Goal: Find contact information: Find contact information

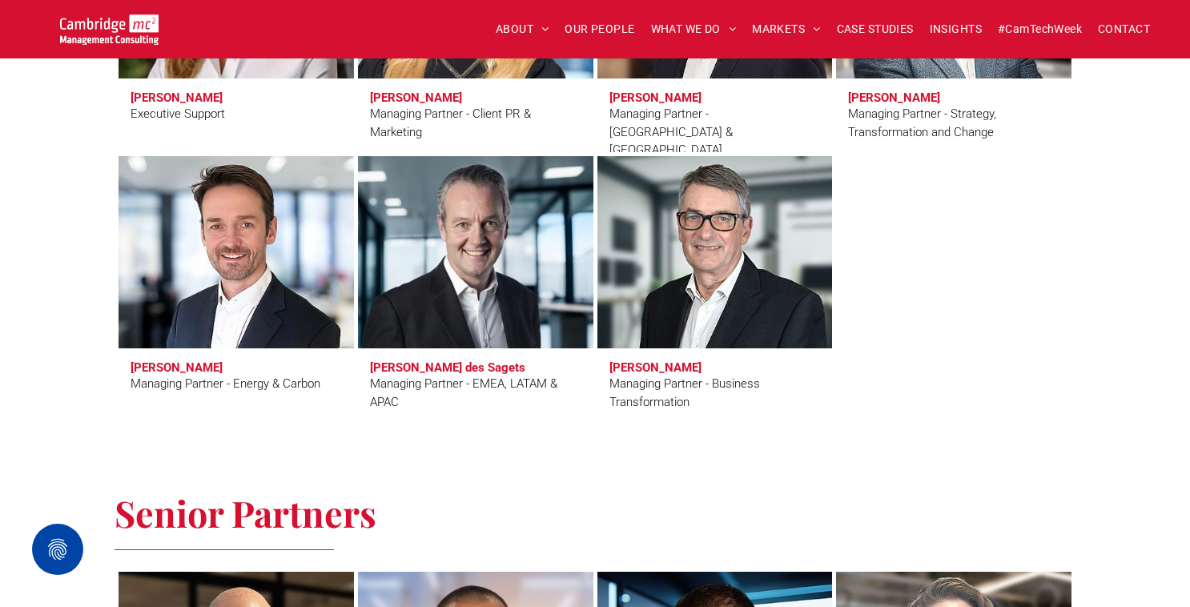
scroll to position [1618, 0]
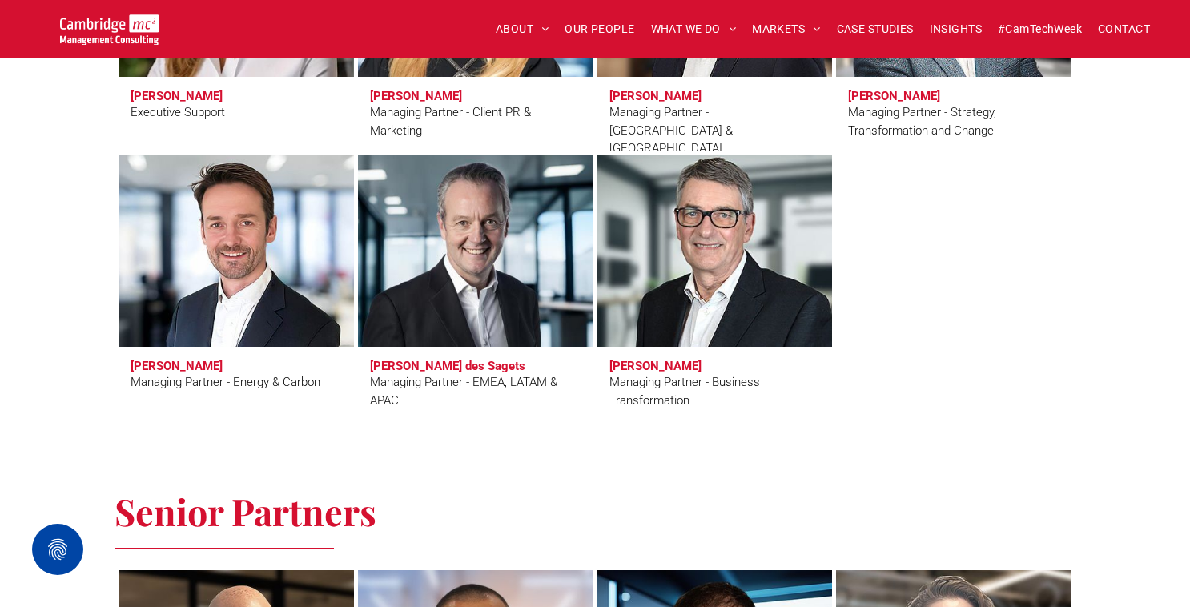
click at [715, 241] on link at bounding box center [714, 250] width 249 height 203
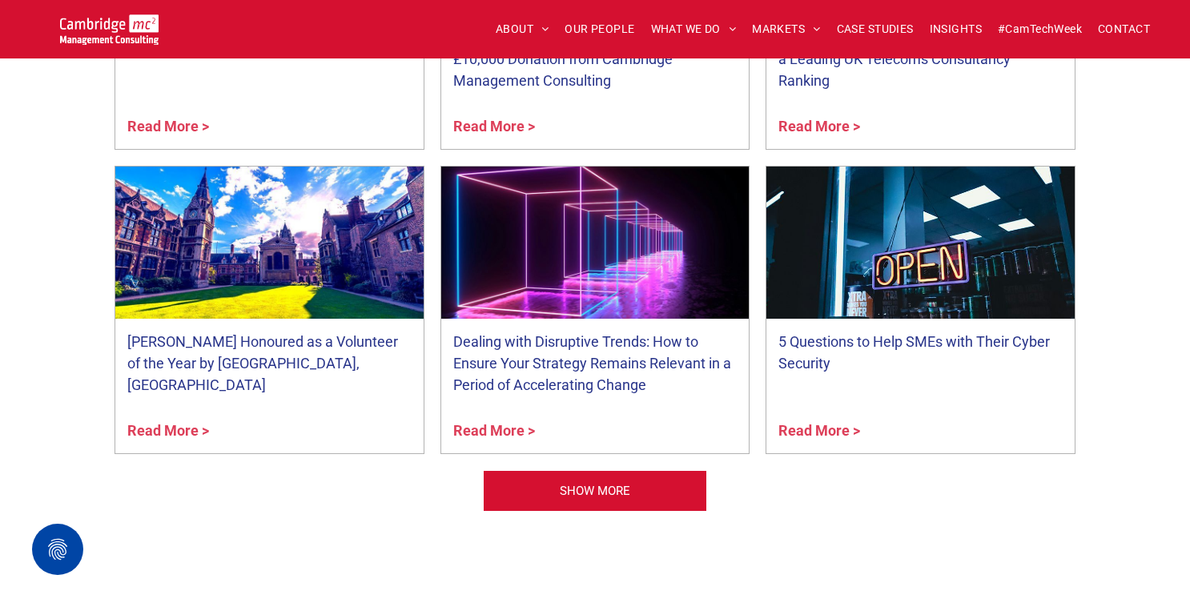
scroll to position [6378, 0]
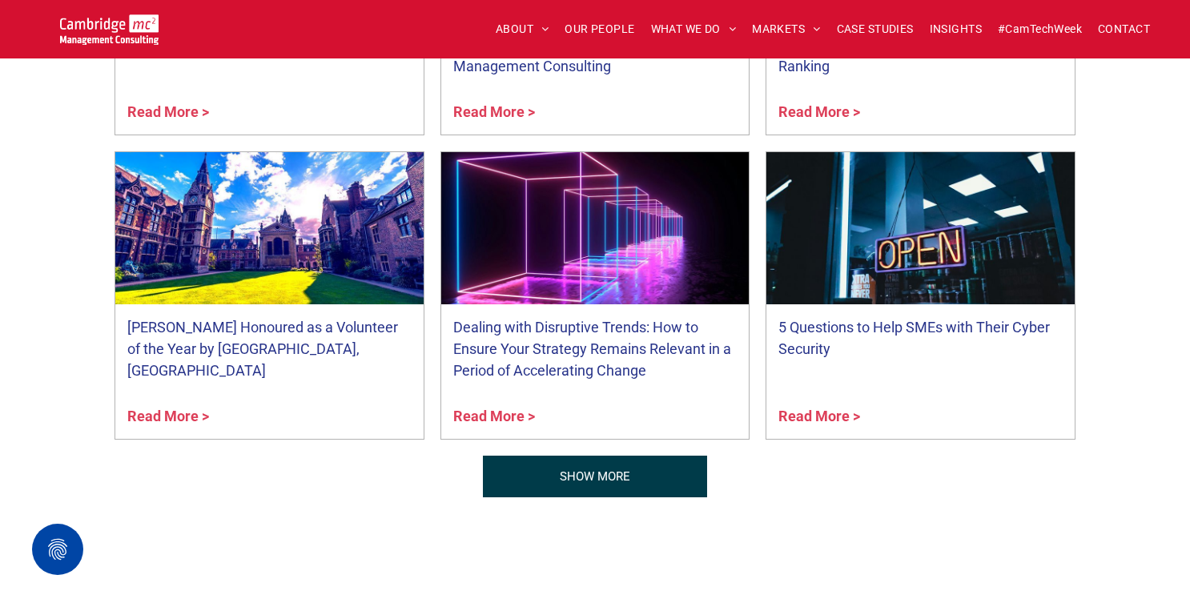
click at [628, 474] on span "SHOW MORE" at bounding box center [595, 477] width 70 height 40
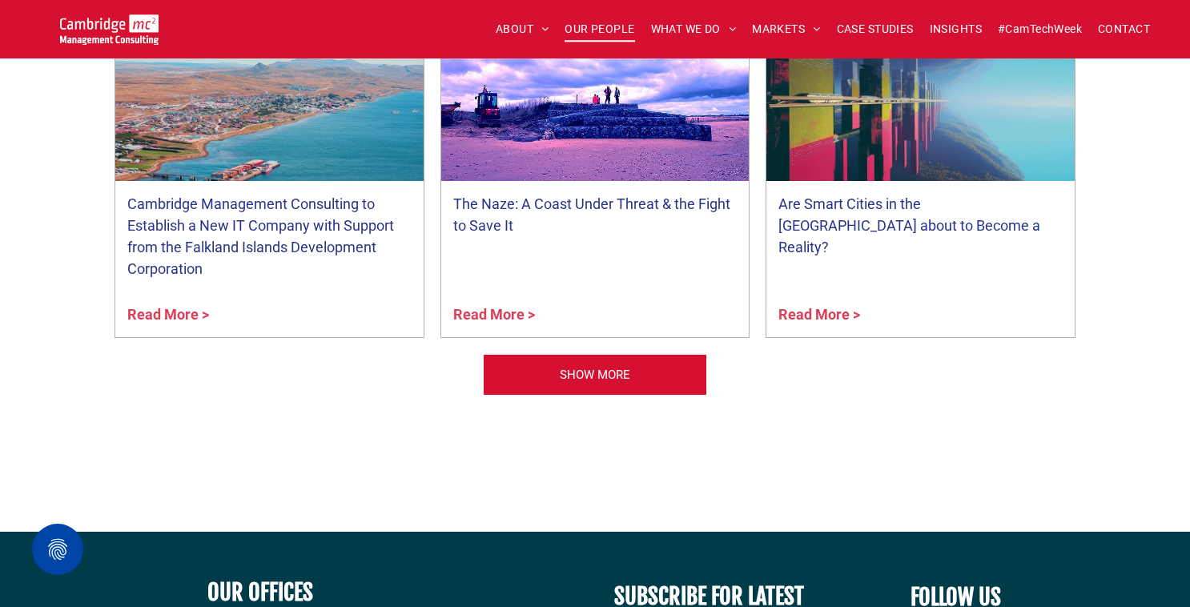
scroll to position [7396, 0]
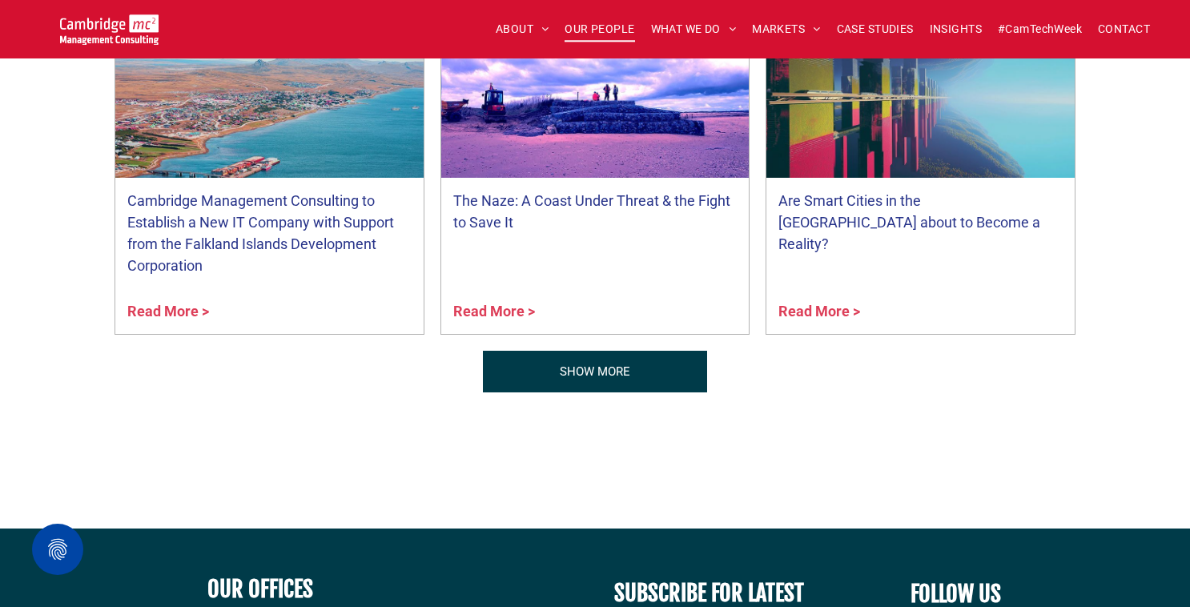
click at [610, 372] on span "SHOW MORE" at bounding box center [595, 372] width 70 height 40
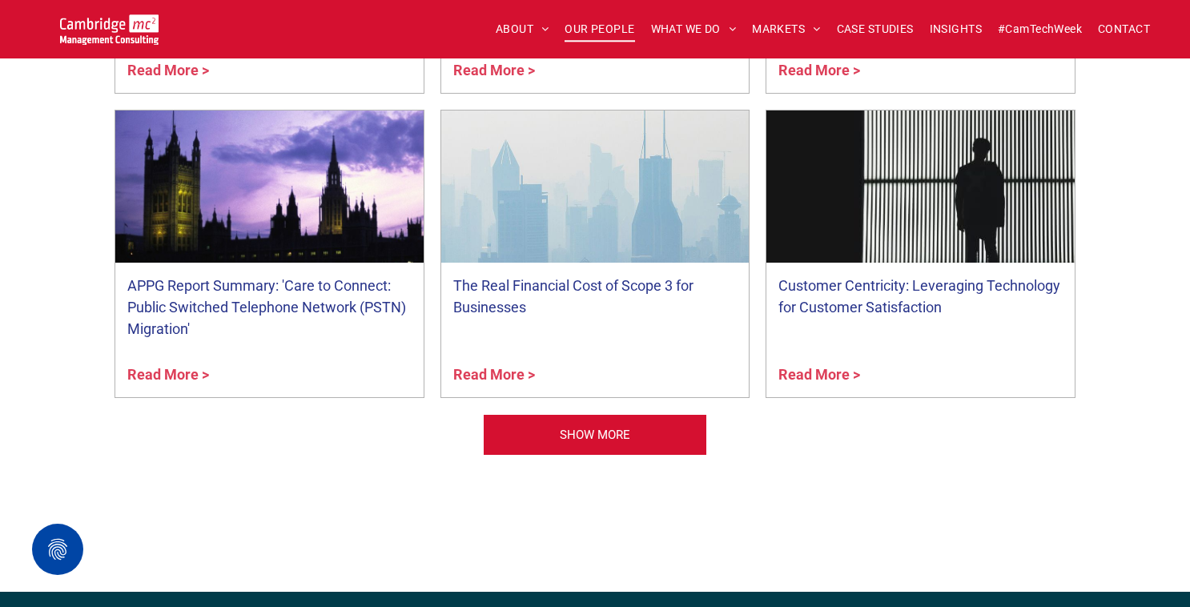
scroll to position [8243, 0]
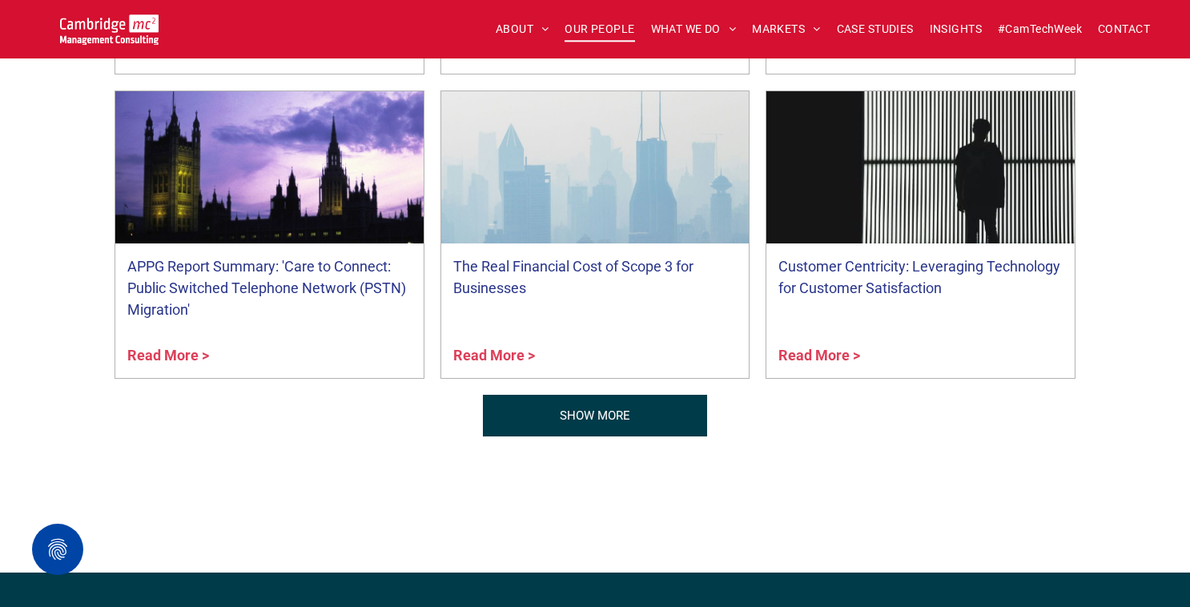
click at [590, 409] on span "SHOW MORE" at bounding box center [595, 416] width 70 height 40
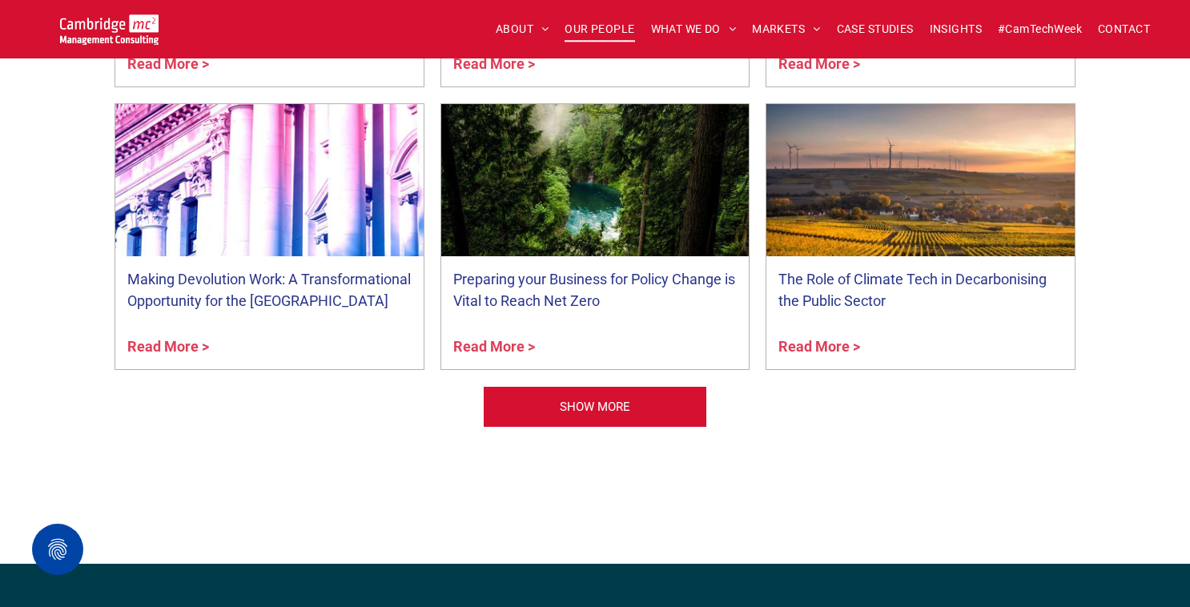
scroll to position [9124, 0]
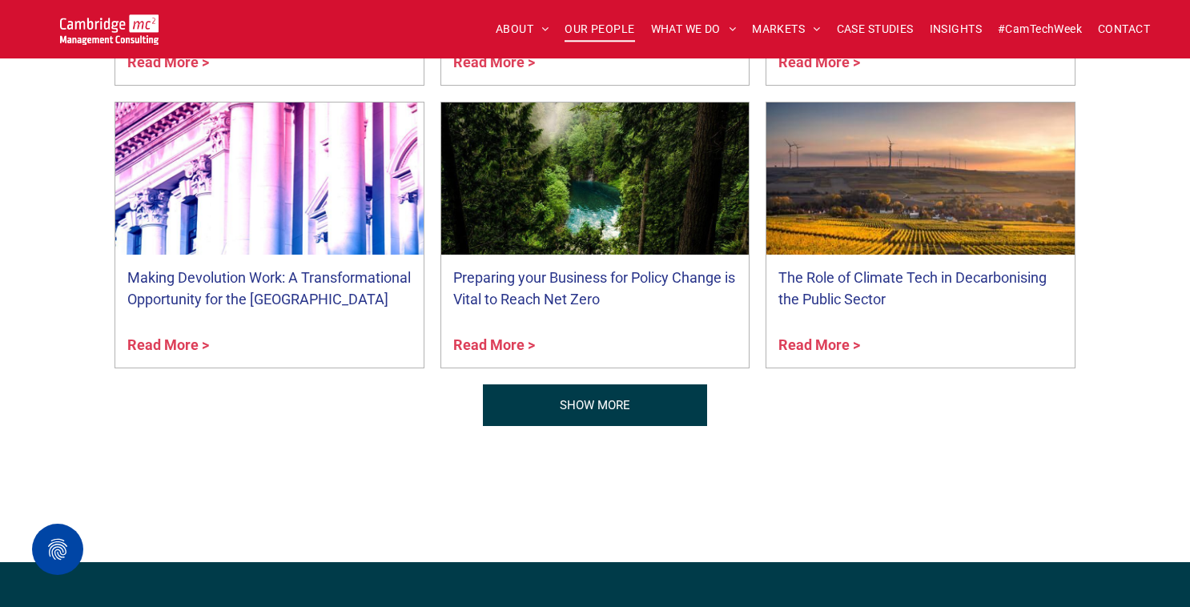
click at [592, 404] on span "SHOW MORE" at bounding box center [595, 405] width 70 height 40
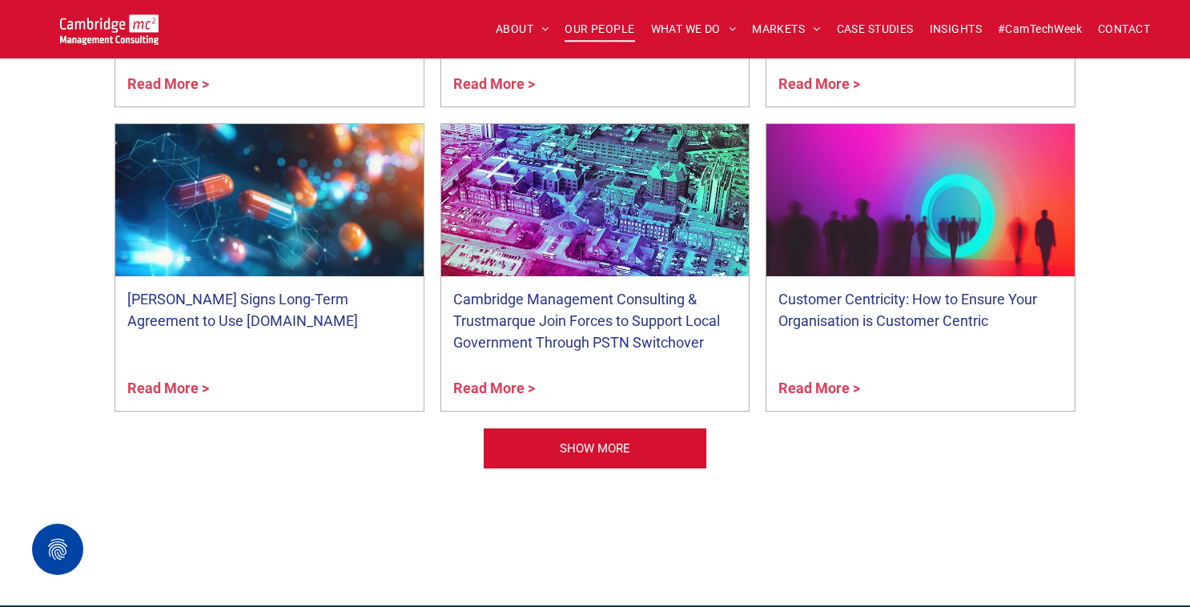
scroll to position [9959, 0]
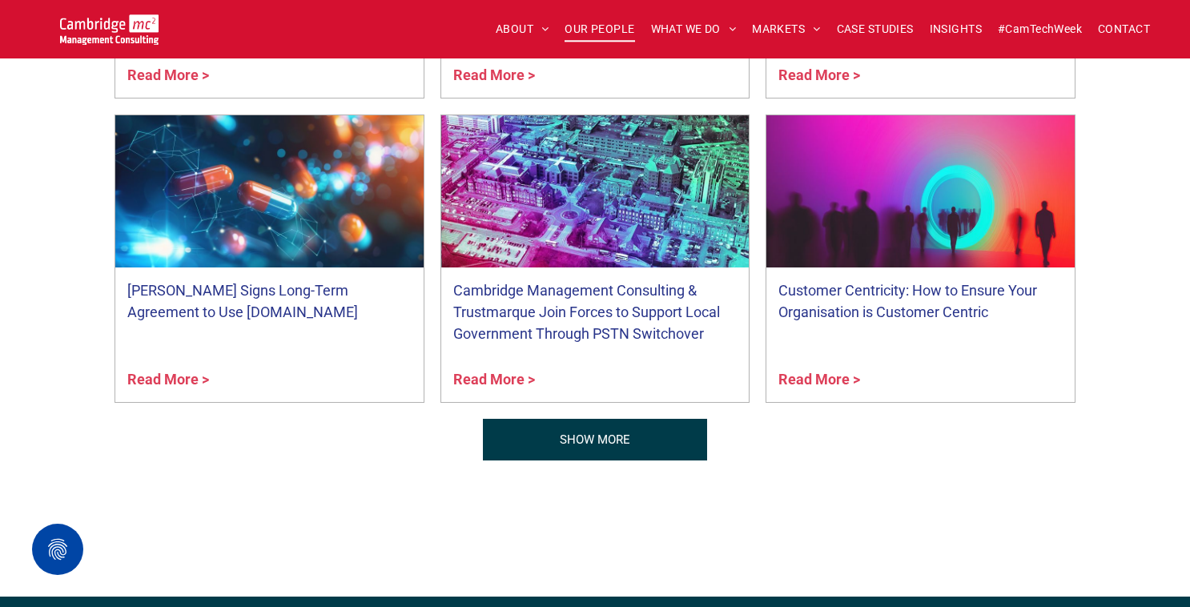
click at [585, 431] on span "SHOW MORE" at bounding box center [595, 440] width 70 height 40
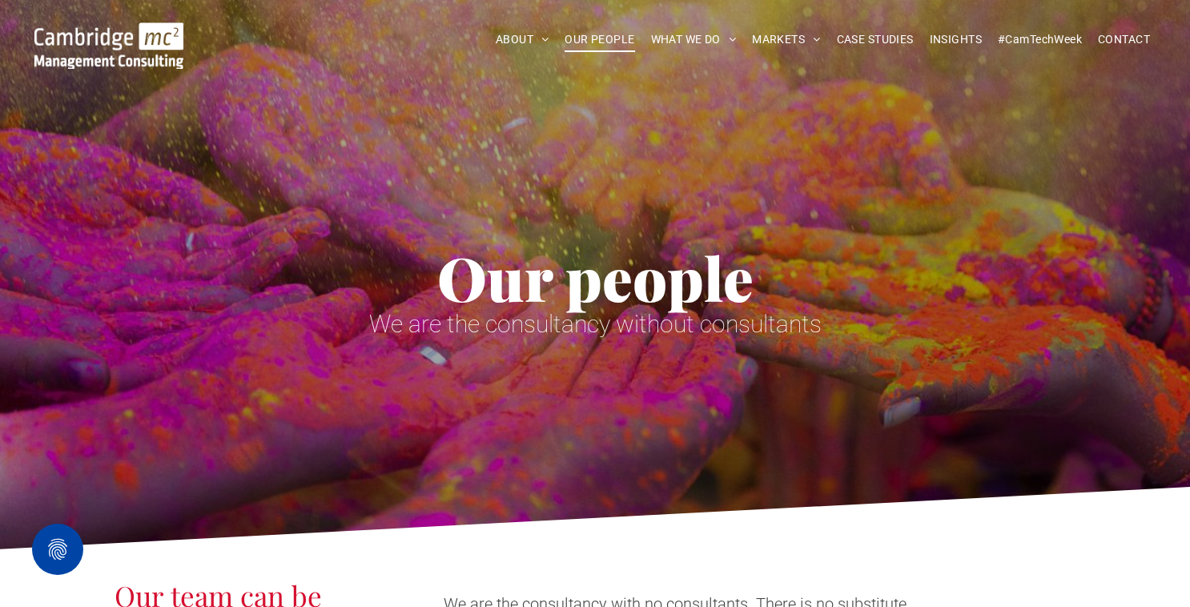
scroll to position [0, 0]
click at [889, 38] on span "CASE STUDIES" at bounding box center [875, 39] width 77 height 25
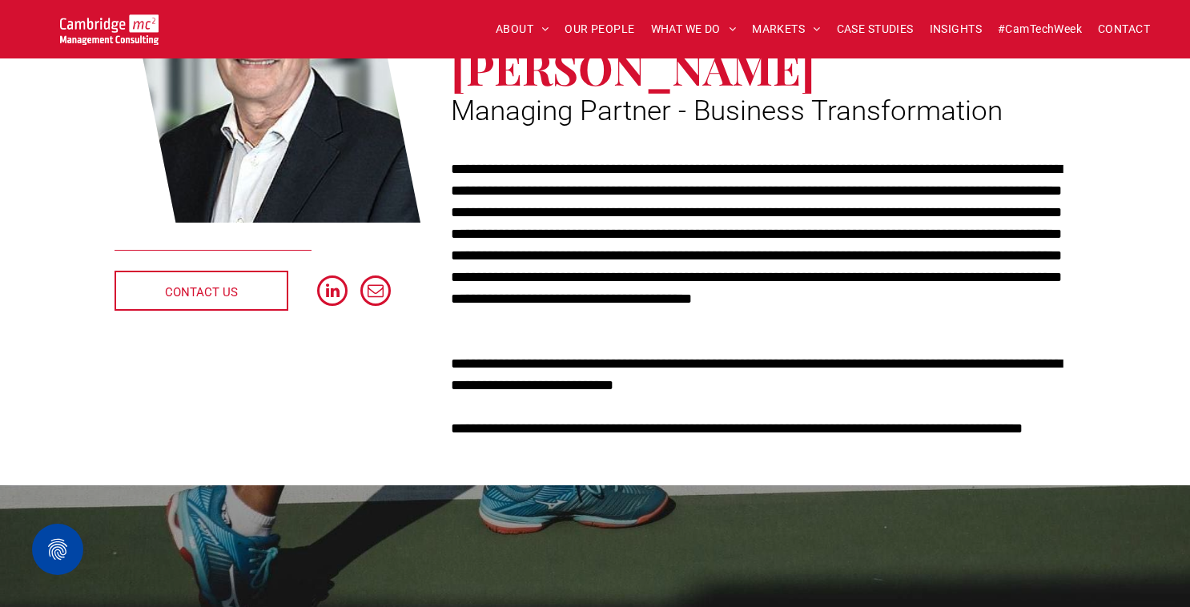
scroll to position [302, 0]
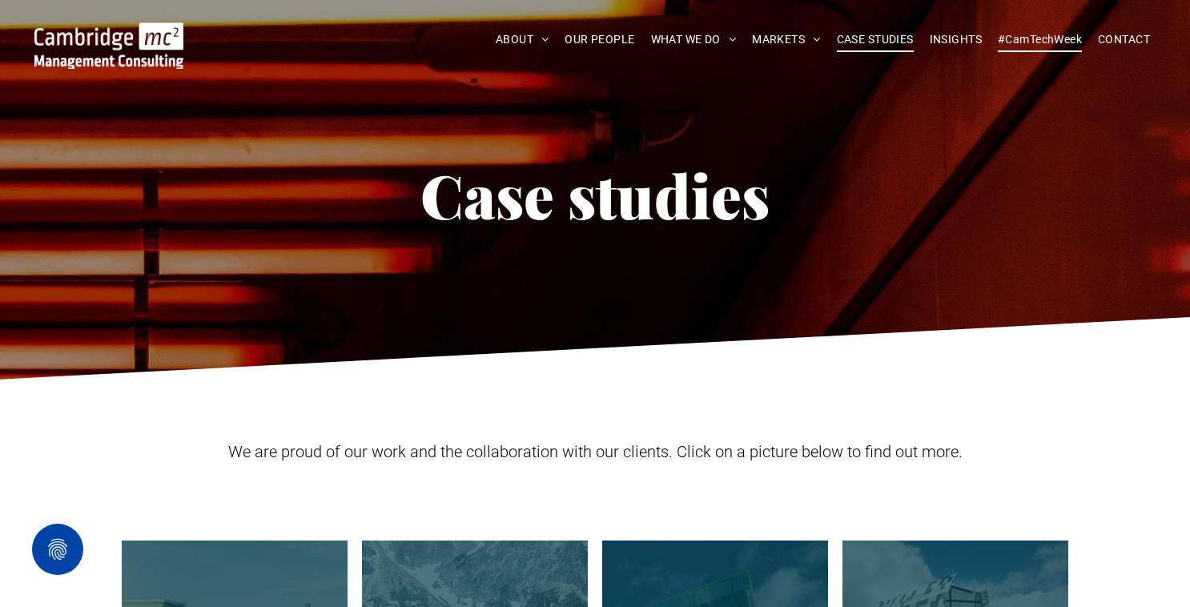
click at [1023, 41] on span "#CamTechWeek" at bounding box center [1040, 39] width 84 height 25
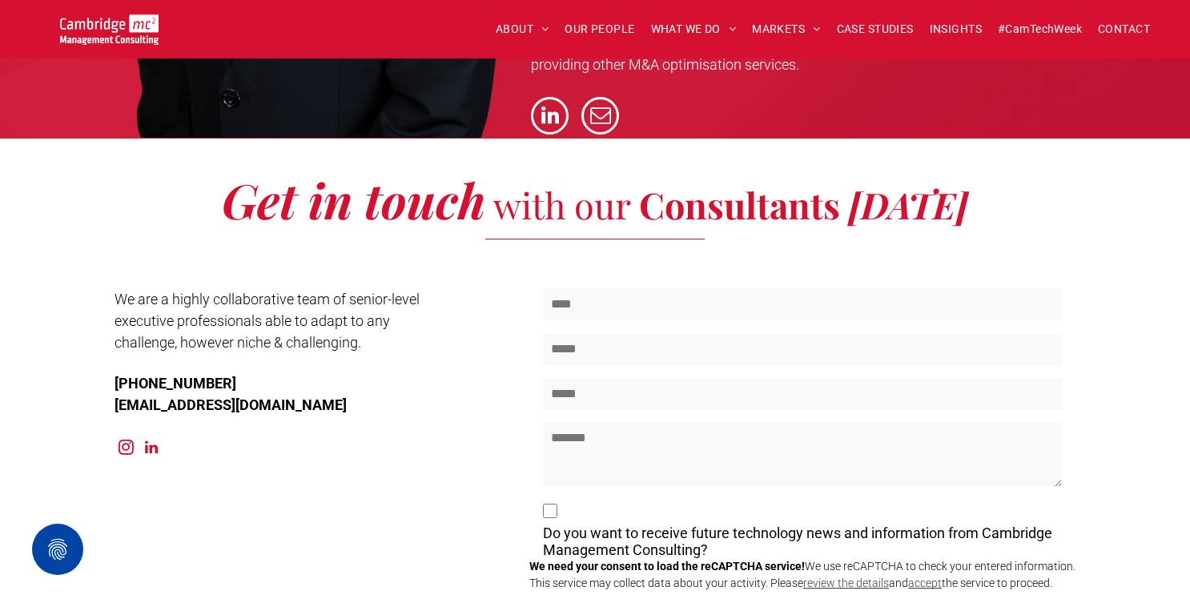
scroll to position [4927, 0]
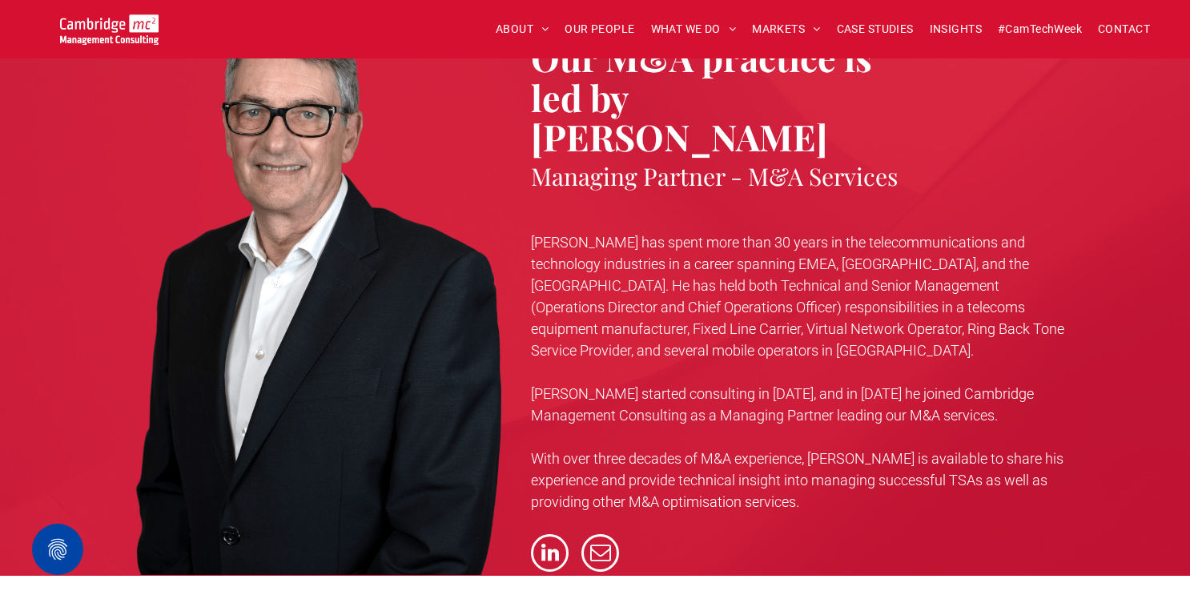
scroll to position [4472, 0]
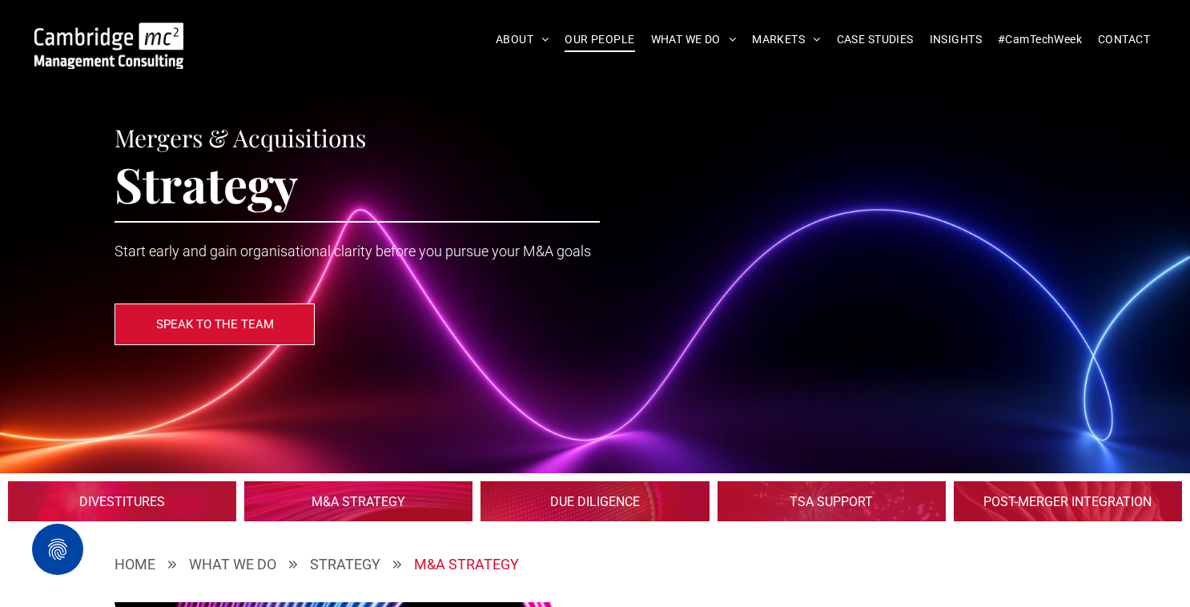
click at [602, 44] on span "OUR PEOPLE" at bounding box center [600, 39] width 70 height 25
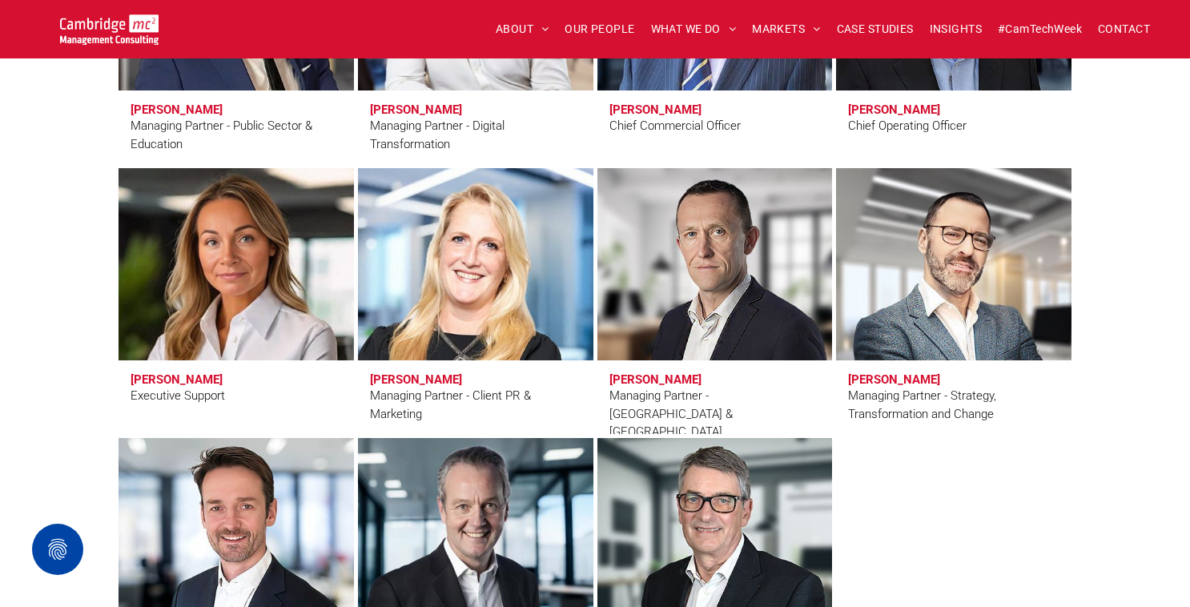
scroll to position [1355, 0]
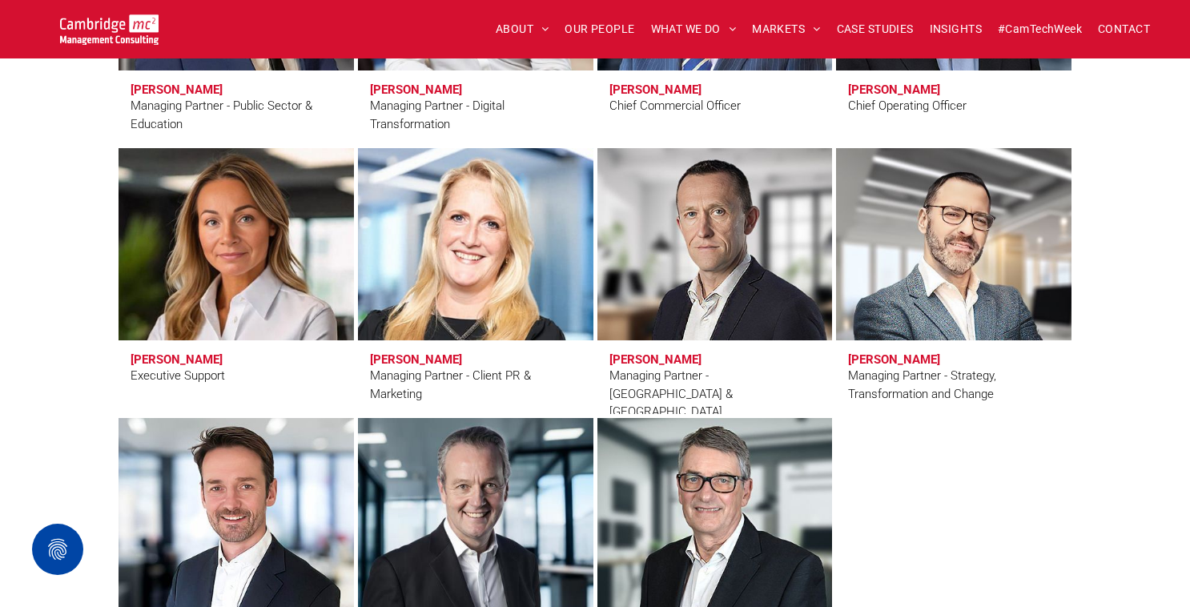
click at [489, 263] on link at bounding box center [475, 244] width 249 height 203
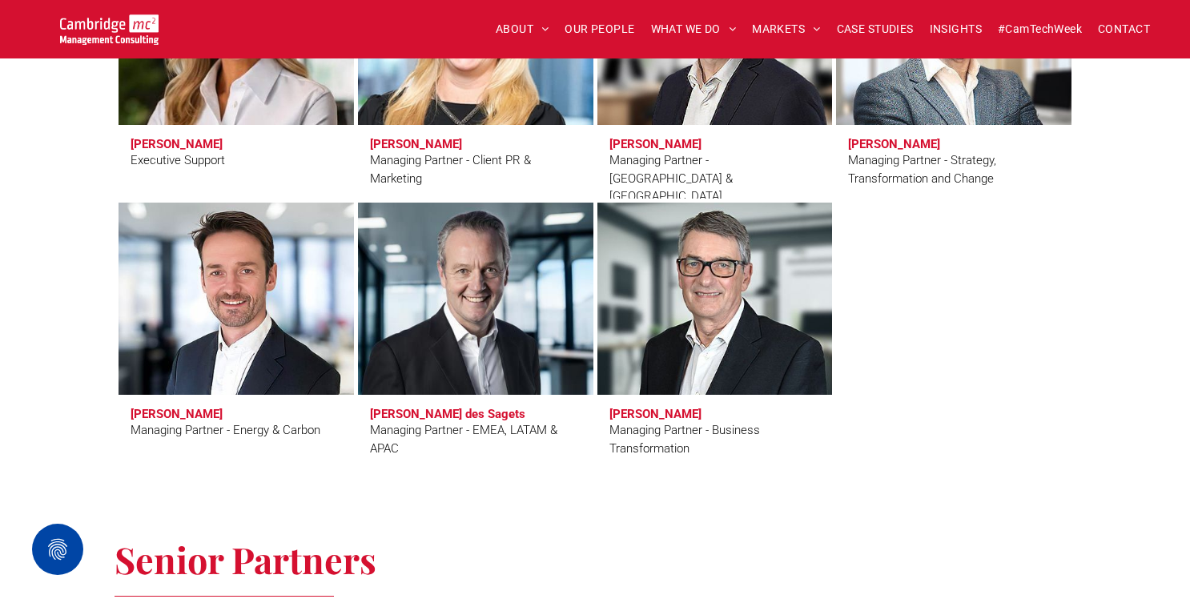
scroll to position [1572, 0]
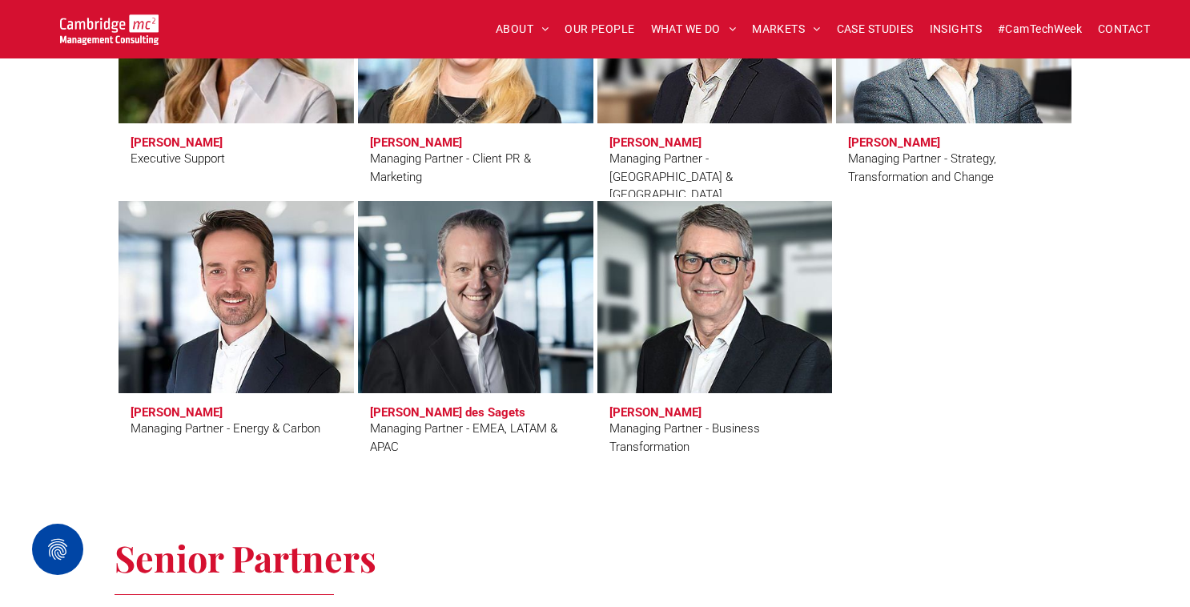
click at [656, 282] on link at bounding box center [714, 296] width 249 height 203
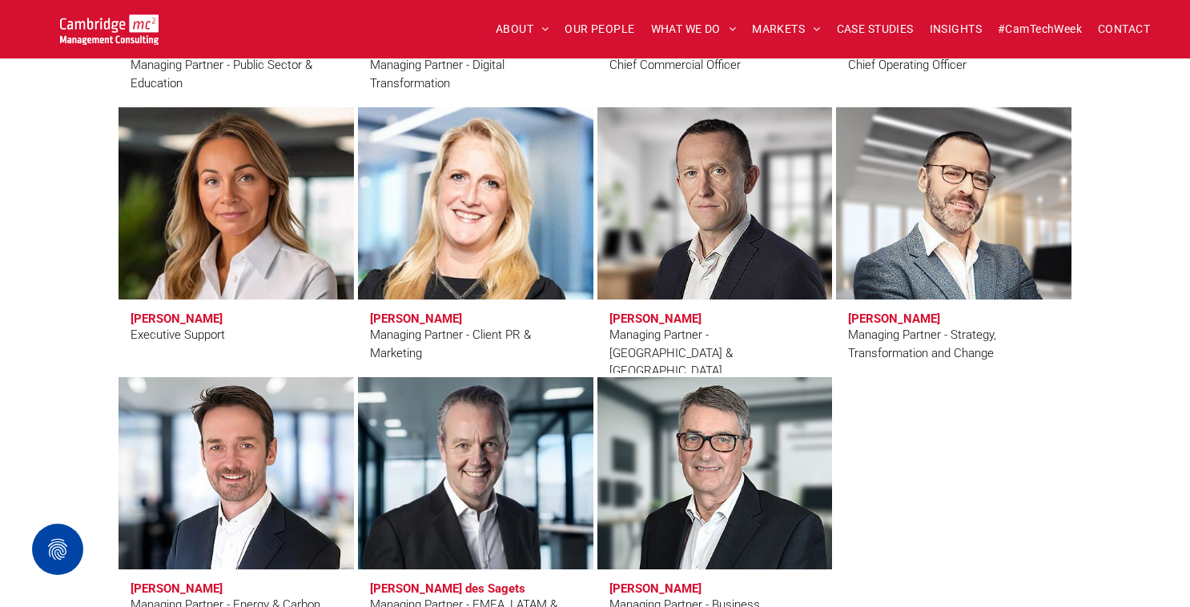
scroll to position [1386, 0]
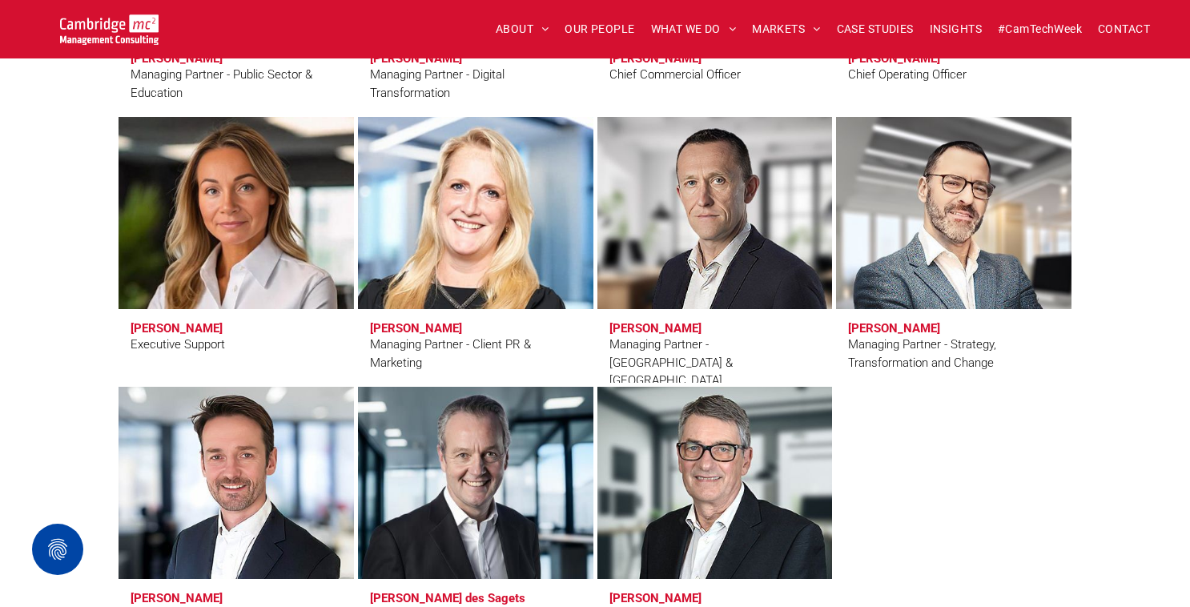
click at [437, 229] on link at bounding box center [475, 212] width 249 height 203
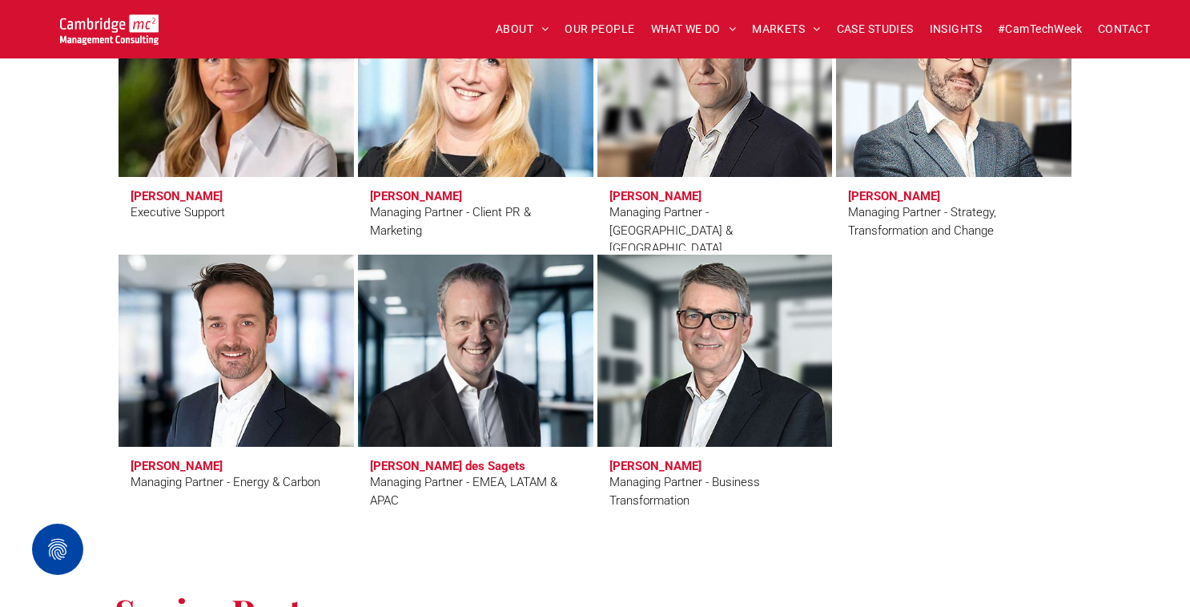
scroll to position [1528, 0]
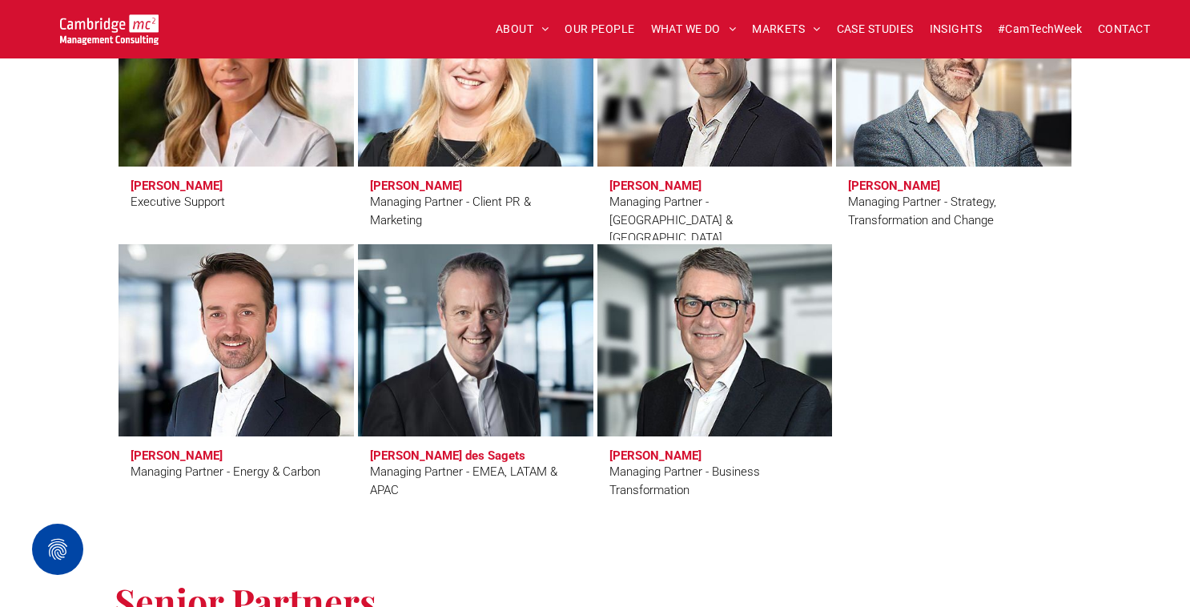
click at [727, 362] on link at bounding box center [714, 340] width 249 height 203
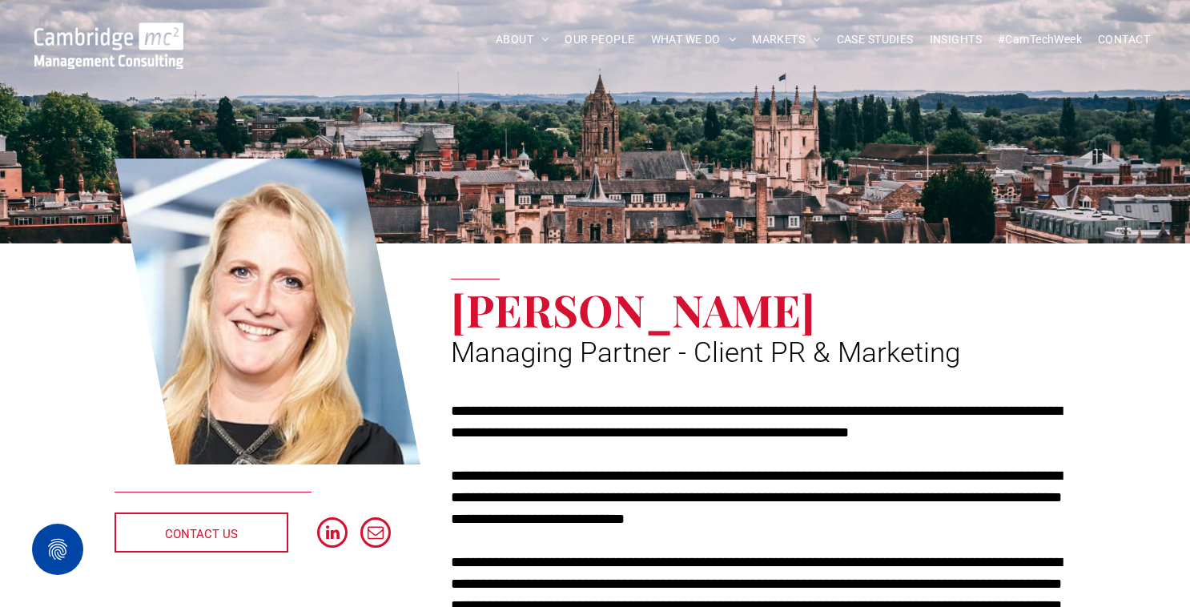
scroll to position [55, 0]
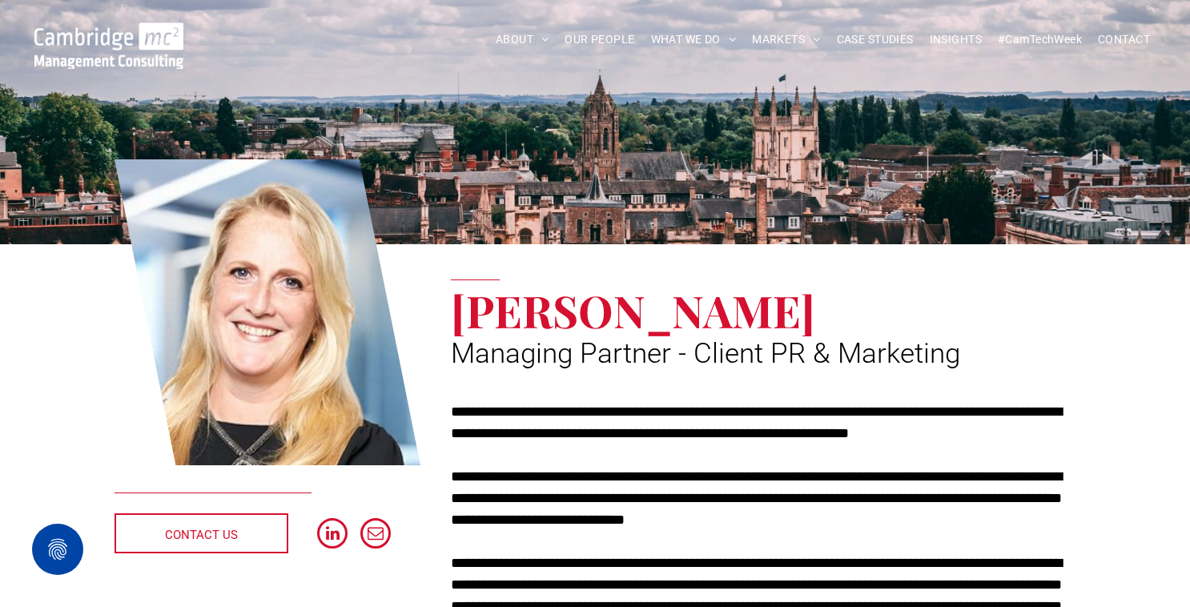
drag, startPoint x: 450, startPoint y: 346, endPoint x: 471, endPoint y: 344, distance: 20.9
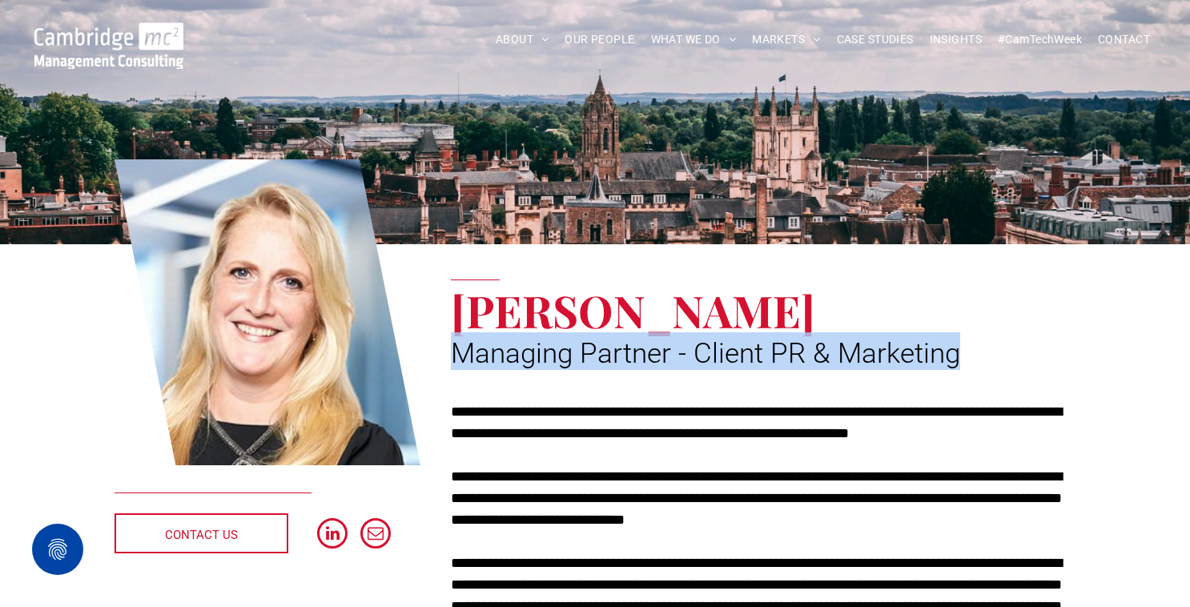
drag, startPoint x: 958, startPoint y: 354, endPoint x: 452, endPoint y: 369, distance: 506.5
click at [452, 369] on span "Managing Partner - Client PR & Marketing" at bounding box center [705, 353] width 509 height 33
copy span "Managing Partner - Client PR & Marketing"
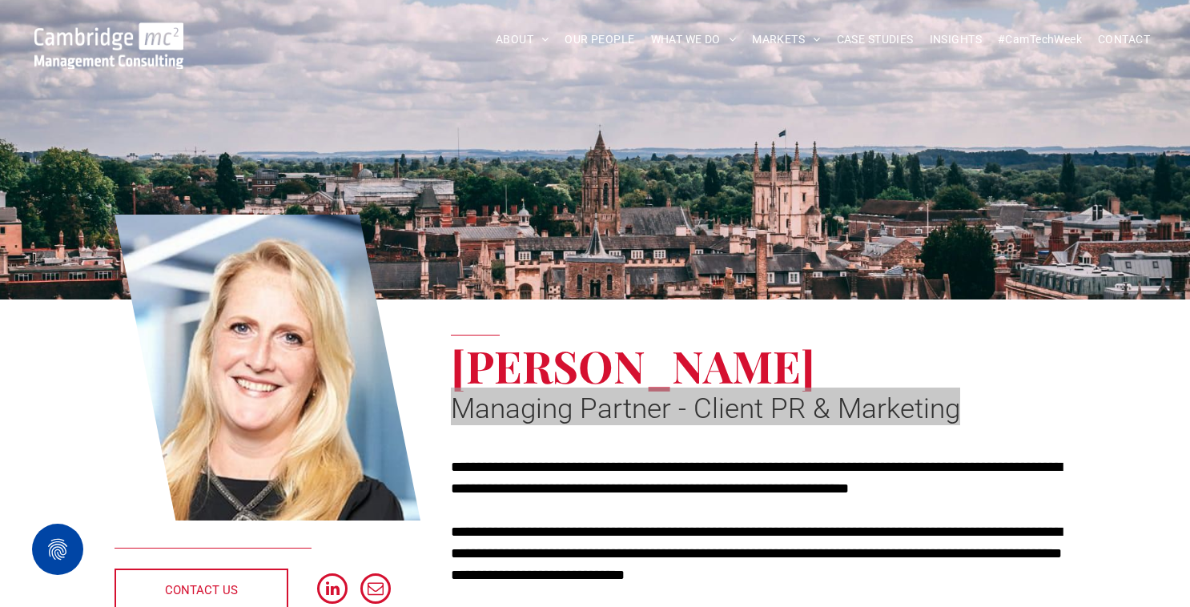
scroll to position [0, 0]
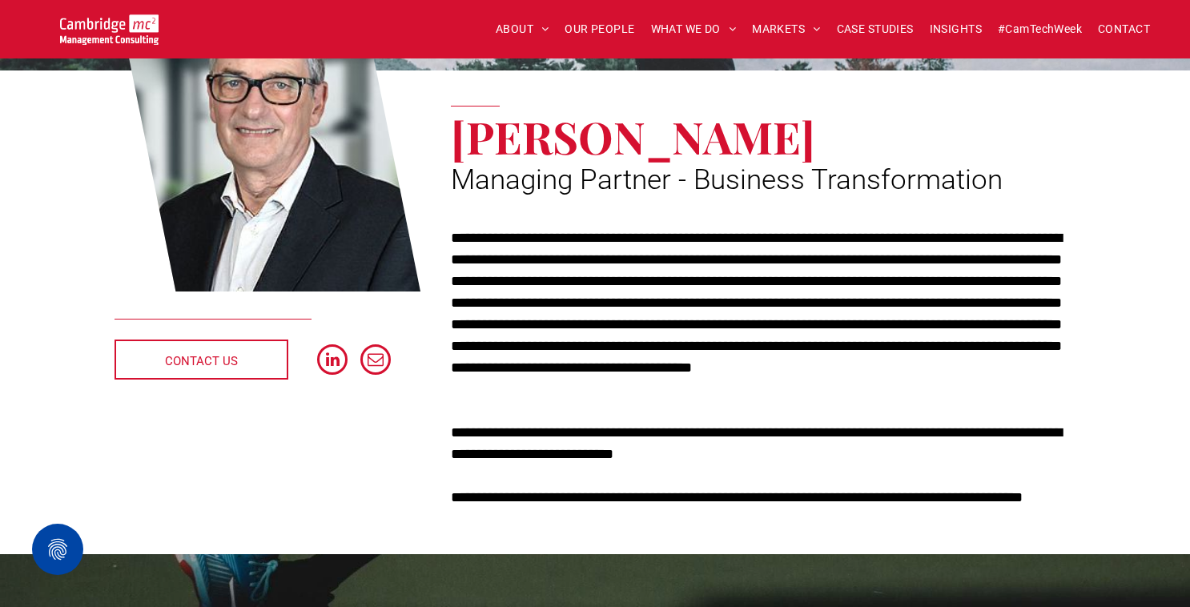
scroll to position [230, 0]
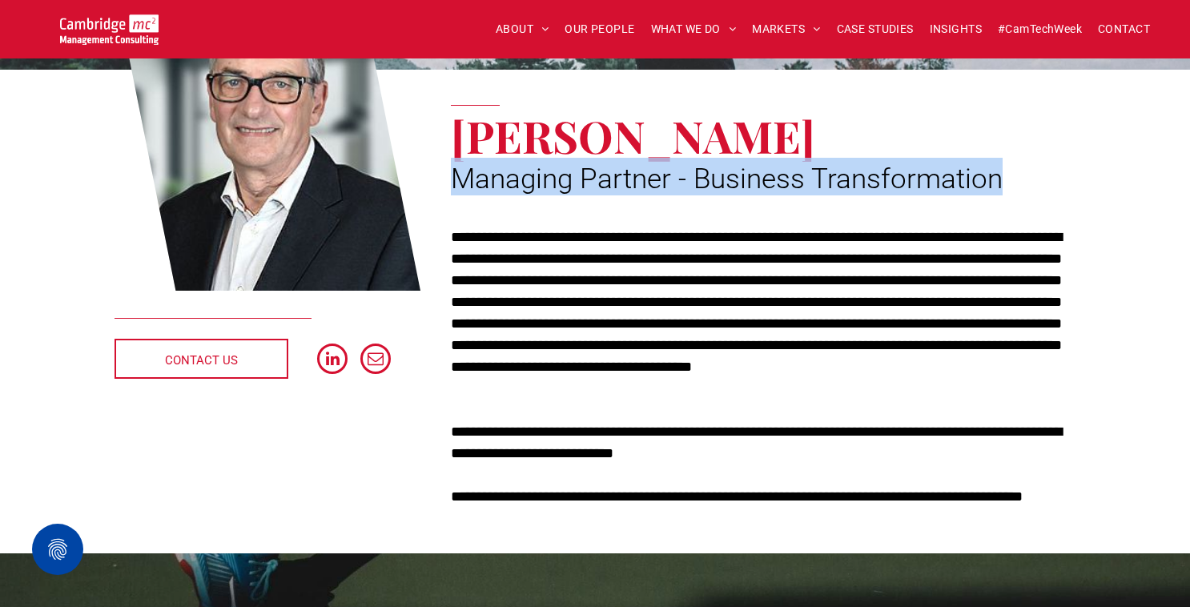
drag, startPoint x: 1013, startPoint y: 179, endPoint x: 457, endPoint y: 189, distance: 556.8
click at [457, 189] on h2 "Managing Partner - Business Transformation" at bounding box center [763, 177] width 625 height 38
copy span "Managing Partner - Business Transformation"
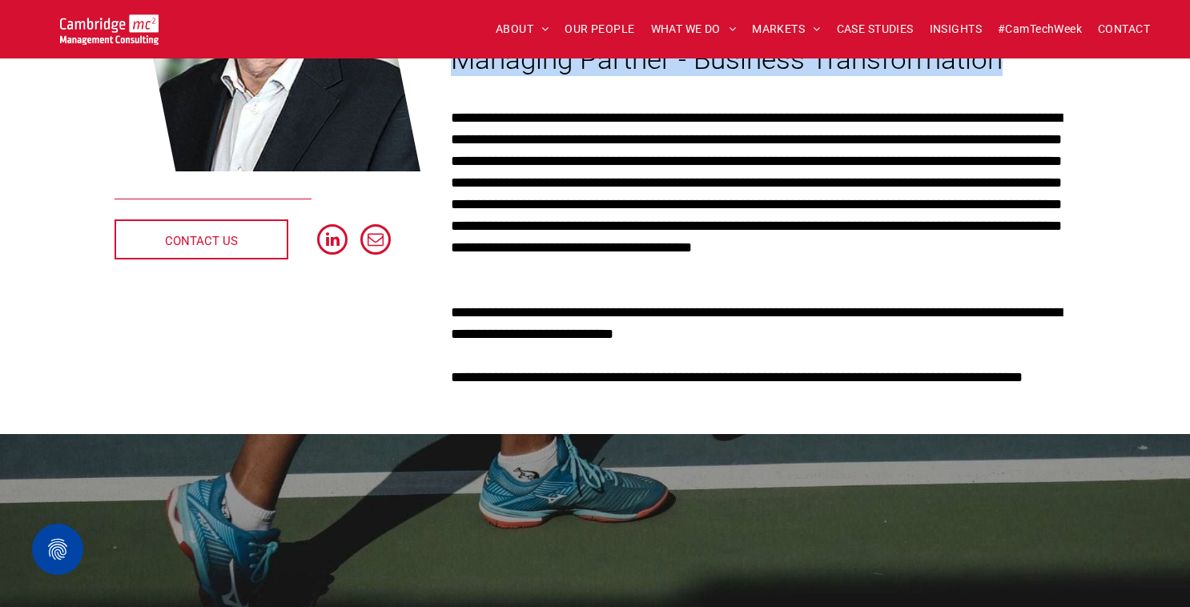
scroll to position [353, 0]
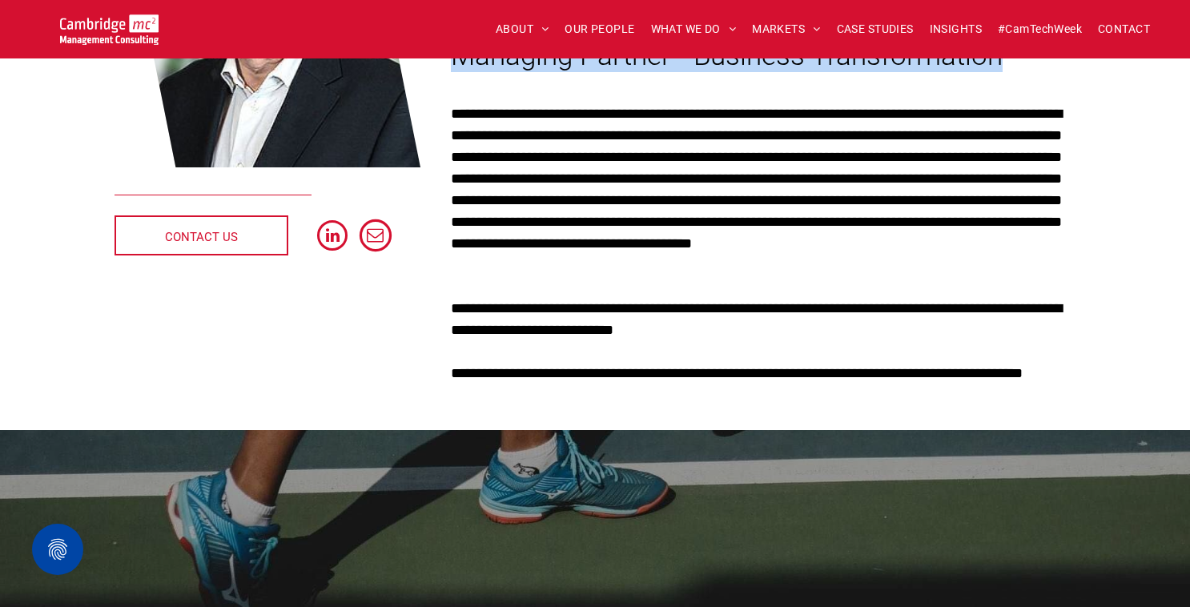
click at [375, 237] on span "email" at bounding box center [376, 235] width 32 height 32
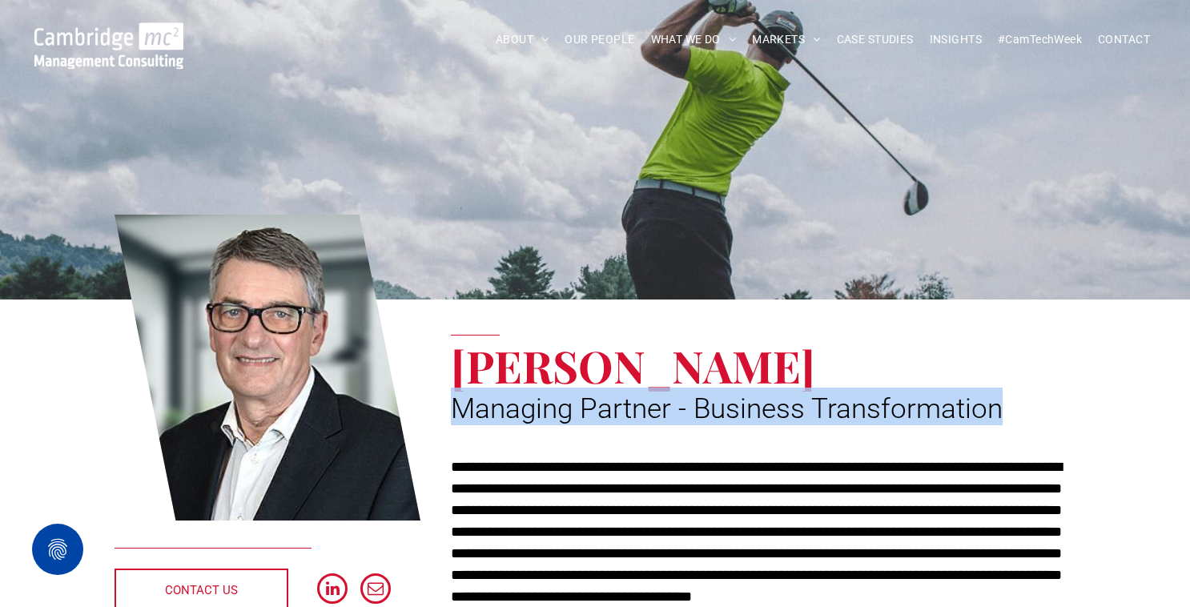
scroll to position [0, 0]
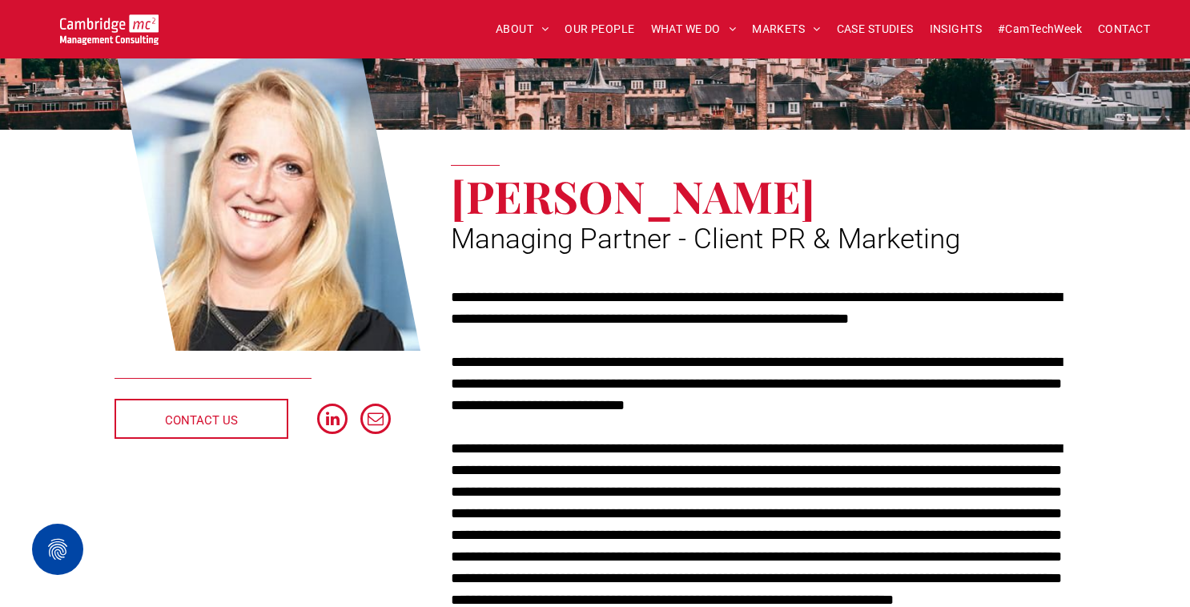
scroll to position [188, 0]
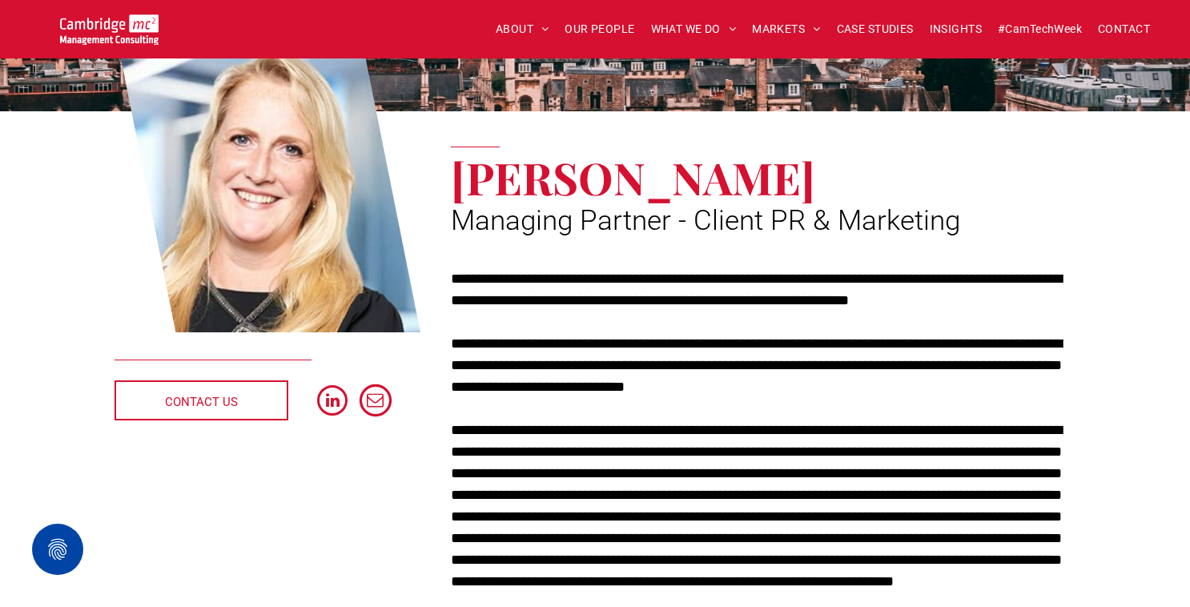
click at [375, 395] on span "email" at bounding box center [376, 400] width 32 height 32
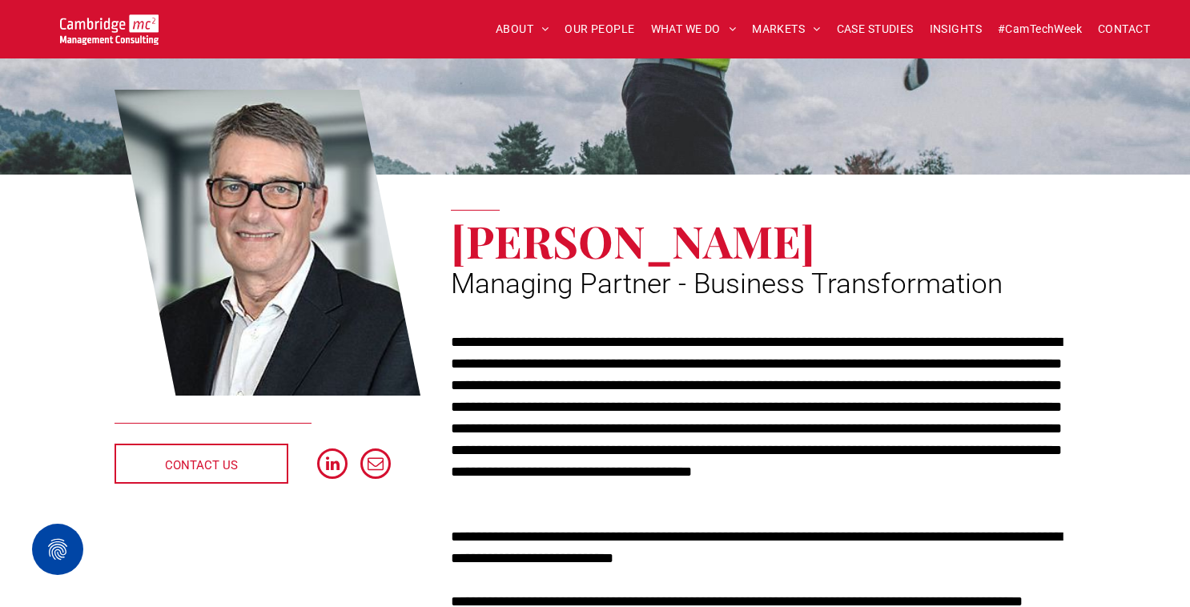
scroll to position [133, 0]
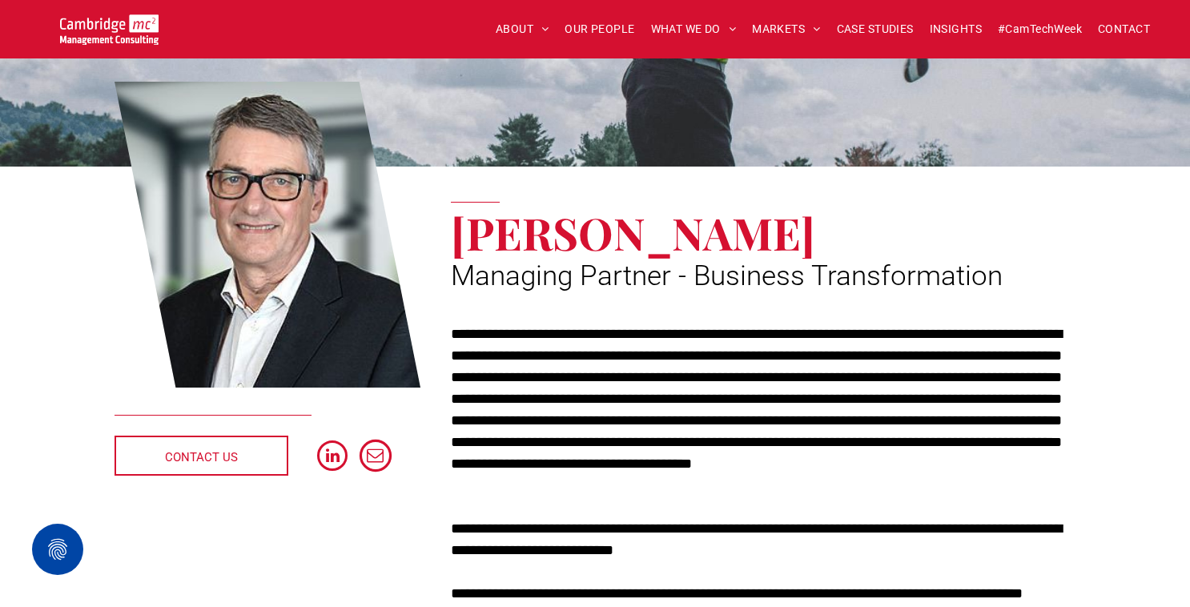
click at [374, 454] on span "email" at bounding box center [376, 456] width 32 height 32
